Goal: Task Accomplishment & Management: Manage account settings

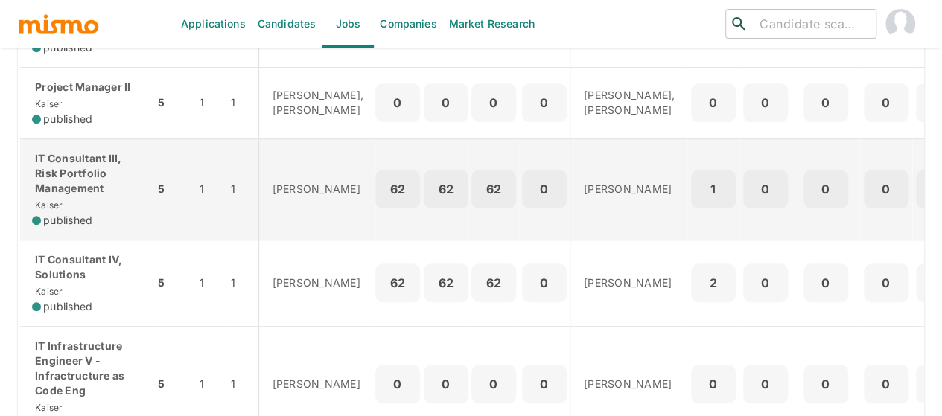
scroll to position [521, 0]
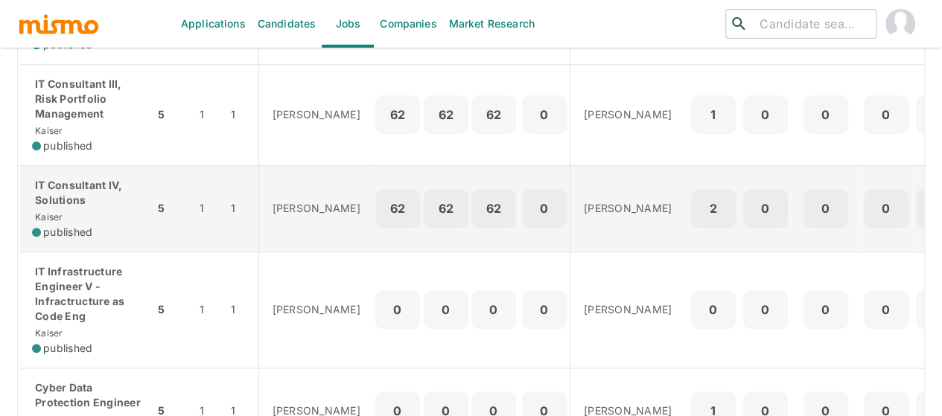
click at [71, 208] on p "IT Consultant IV, Solutions" at bounding box center [87, 193] width 110 height 30
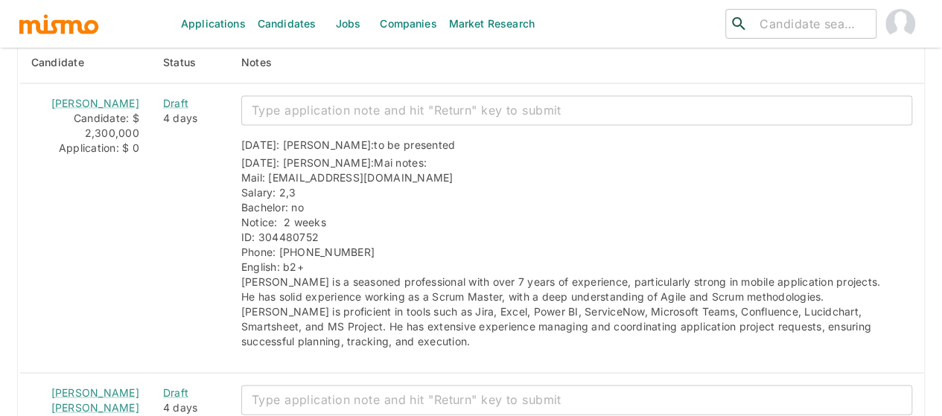
scroll to position [1383, 0]
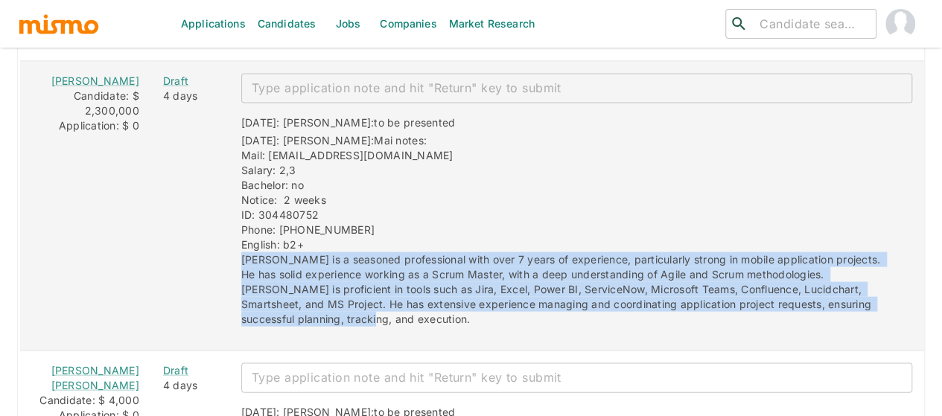
drag, startPoint x: 850, startPoint y: 266, endPoint x: 209, endPoint y: 232, distance: 641.8
click at [229, 232] on div "09/25/2025: Kaiser: to be presented 09/25/2025: Kaiser: Mai notes: Mail: josega…" at bounding box center [570, 214] width 683 height 223
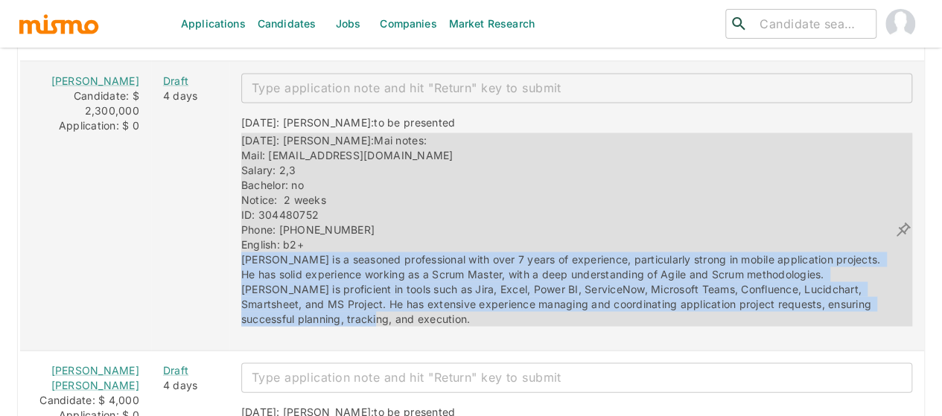
copy span "José is a seasoned professional with over 7 years of experience, particularly s…"
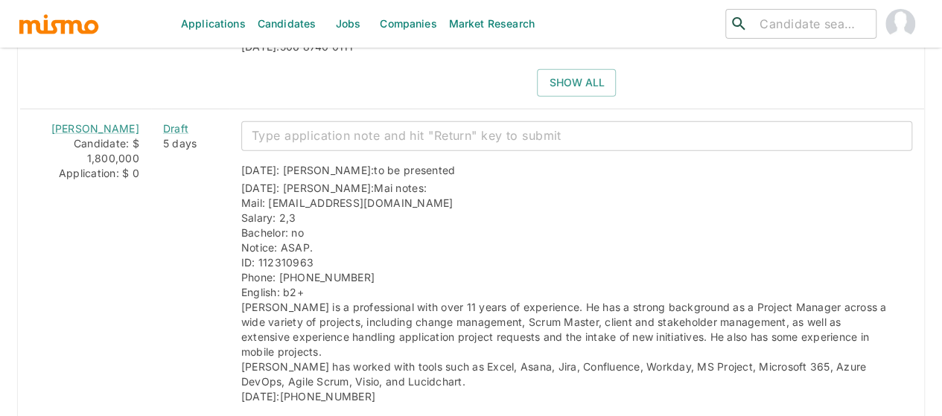
scroll to position [1978, 0]
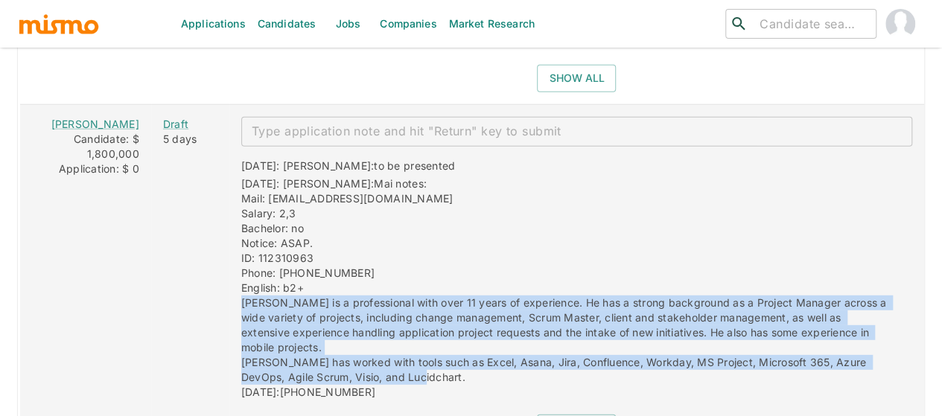
drag, startPoint x: 374, startPoint y: 296, endPoint x: 211, endPoint y: 234, distance: 173.6
click at [229, 234] on div "09/24/2025: Kaiser: to be presented 09/24/2025: Kaiser: Mai notes: Mail: adrian…" at bounding box center [570, 275] width 683 height 256
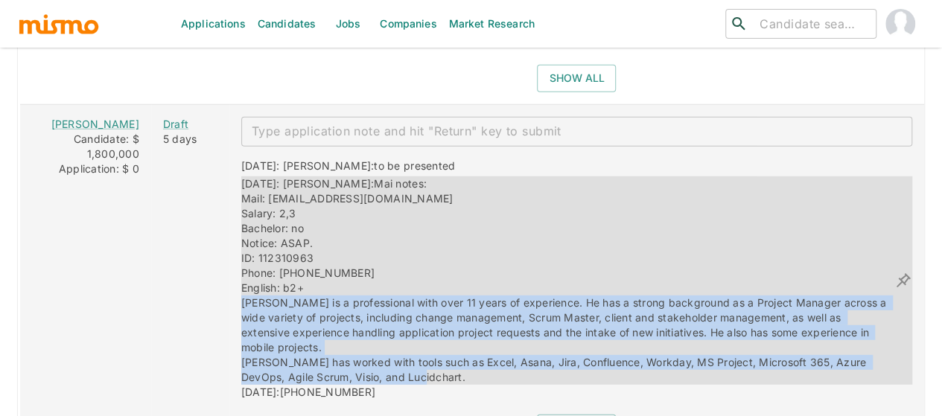
copy span "Adrian is a professional with over 11 years of experience. He has a strong back…"
